Goal: Navigation & Orientation: Find specific page/section

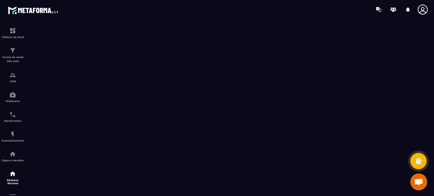
scroll to position [11, 0]
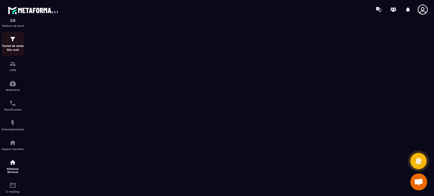
click at [10, 46] on p "Tunnel de vente Site web" at bounding box center [12, 48] width 23 height 8
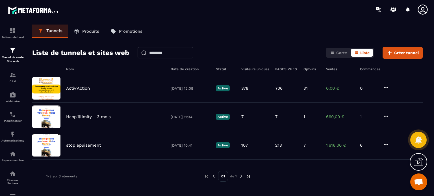
click at [423, 10] on icon at bounding box center [422, 10] width 10 height 10
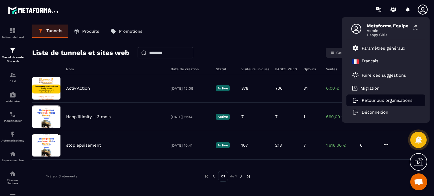
click at [369, 102] on p "Retour aux organisations" at bounding box center [387, 100] width 51 height 5
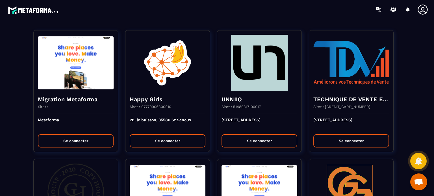
click at [218, 18] on div at bounding box center [249, 9] width 367 height 19
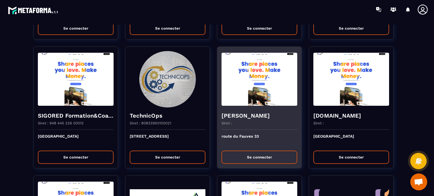
click at [245, 153] on button "Se connecter" at bounding box center [259, 157] width 76 height 13
